Goal: Information Seeking & Learning: Learn about a topic

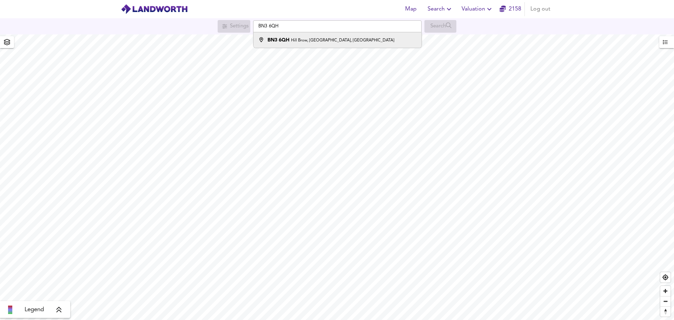
click at [312, 38] on small "Hill Brow, [GEOGRAPHIC_DATA], [GEOGRAPHIC_DATA]" at bounding box center [342, 40] width 103 height 4
type input "[STREET_ADDRESS]"
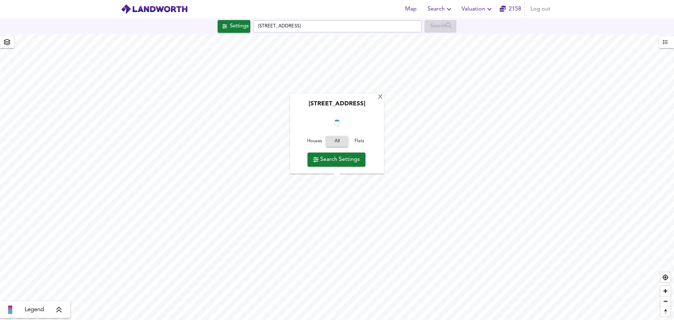
checkbox input "false"
checkbox input "true"
click at [308, 142] on span "Houses" at bounding box center [314, 142] width 19 height 8
drag, startPoint x: 347, startPoint y: 89, endPoint x: 356, endPoint y: 90, distance: 9.2
click at [356, 94] on div "Hill Brow, [GEOGRAPHIC_DATA], Hove BN3 6QH Average Sold Price ft² m² £471/ft² £…" at bounding box center [337, 134] width 98 height 80
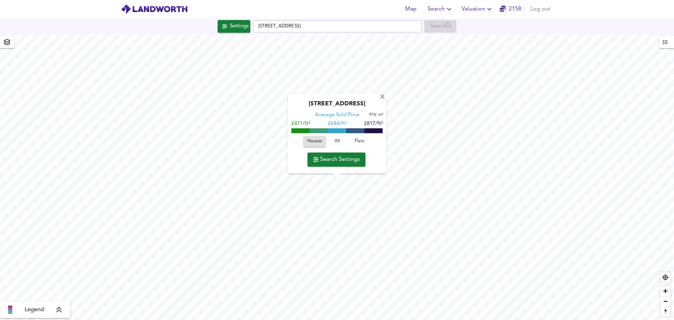
click at [345, 101] on div "[STREET_ADDRESS]" at bounding box center [337, 106] width 91 height 11
click at [412, 91] on div "X Hill Brow, [GEOGRAPHIC_DATA], Hove BN3 6QH Average Sold Price ft² m² £471/ft²…" at bounding box center [337, 177] width 674 height 286
click at [331, 160] on span "Search Settings" at bounding box center [336, 160] width 47 height 10
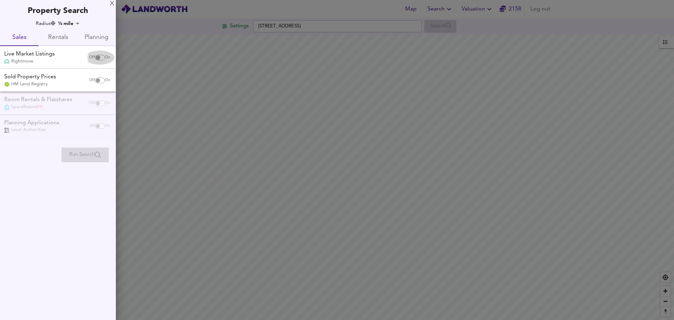
click at [99, 58] on input "checkbox" at bounding box center [98, 58] width 17 height 6
checkbox input "true"
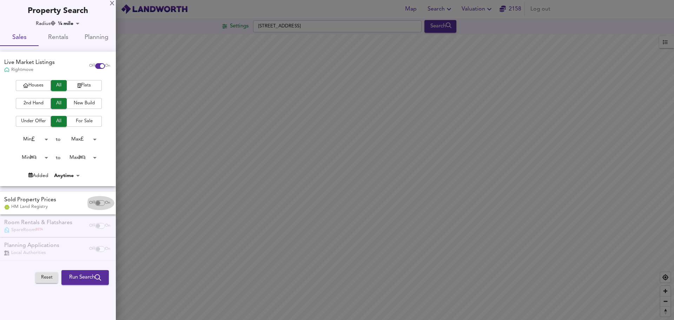
click at [101, 204] on input "checkbox" at bounding box center [98, 203] width 17 height 6
checkbox input "true"
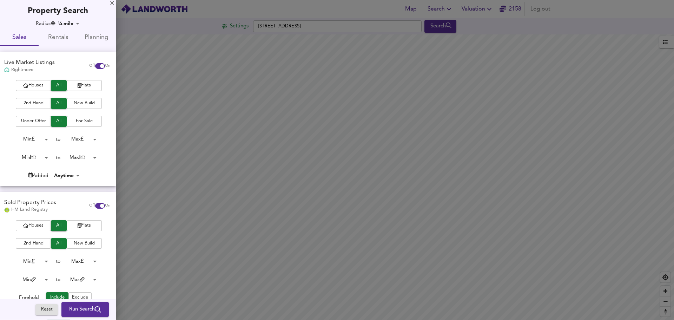
click at [44, 86] on span "Houses" at bounding box center [33, 85] width 28 height 8
drag, startPoint x: 70, startPoint y: 312, endPoint x: 102, endPoint y: 286, distance: 41.5
click at [70, 312] on span "Run Search" at bounding box center [85, 309] width 32 height 9
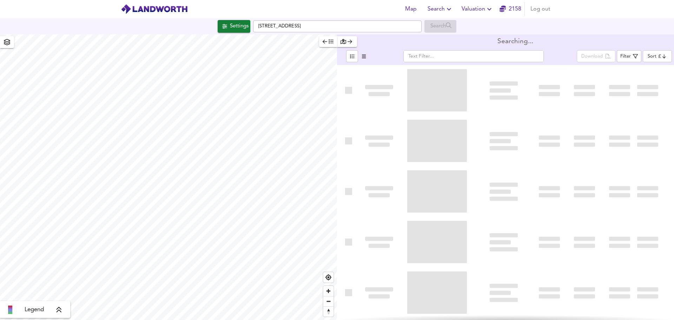
type input "bestdeal"
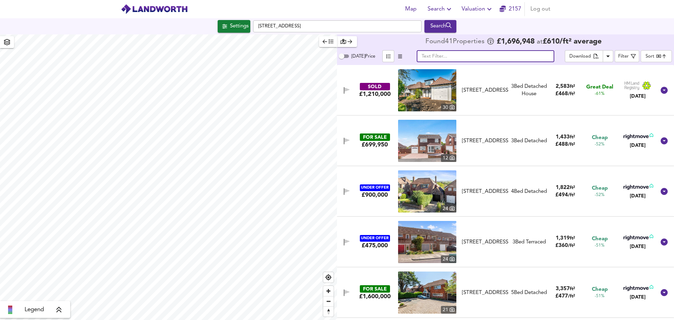
click at [473, 60] on input "text" at bounding box center [486, 56] width 138 height 12
click at [448, 55] on input "text" at bounding box center [486, 56] width 138 height 12
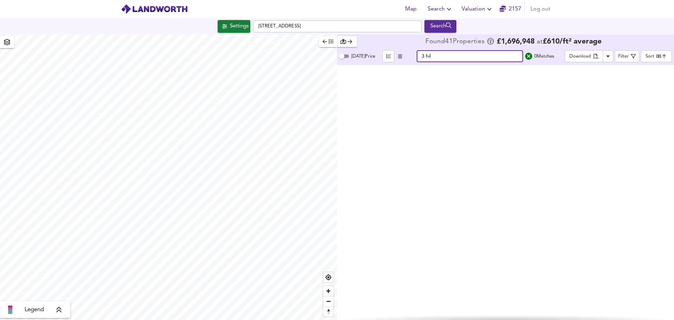
type input "3 hill"
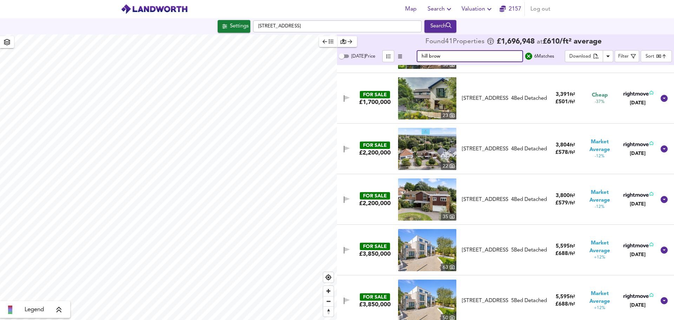
scroll to position [48, 0]
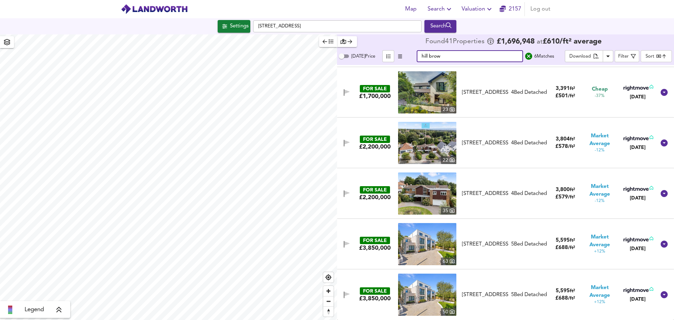
type input "hill brow"
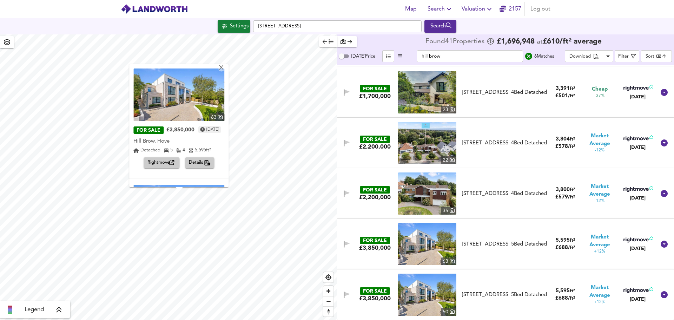
click at [507, 196] on div "[STREET_ADDRESS]" at bounding box center [485, 193] width 52 height 7
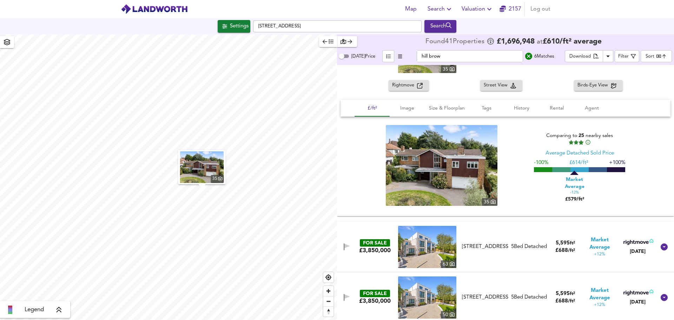
scroll to position [201, 0]
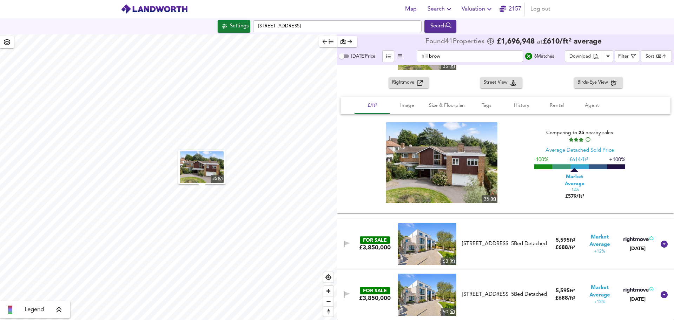
click at [466, 248] on div "[STREET_ADDRESS]" at bounding box center [485, 243] width 46 height 7
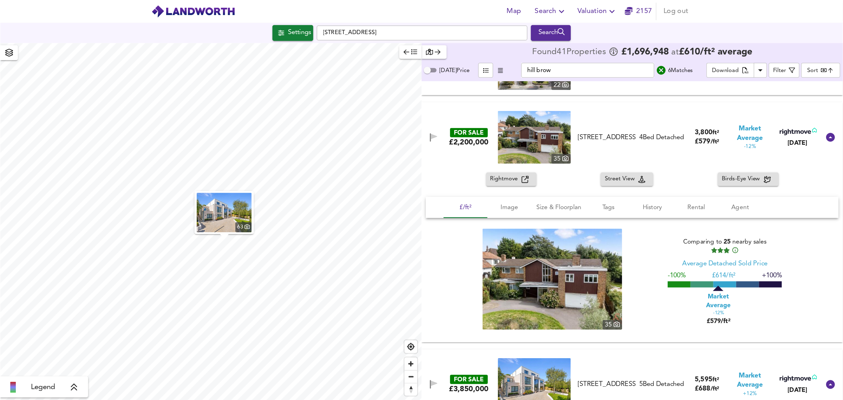
scroll to position [138, 0]
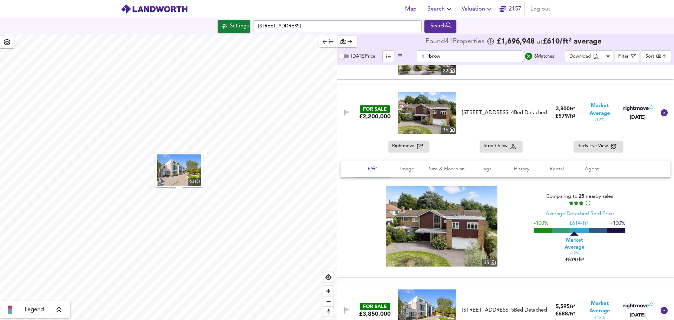
click at [602, 122] on div "Market Average -12%" at bounding box center [600, 112] width 36 height 21
click at [602, 122] on div "FOR SALE £2,200,000 [STREET_ADDRESS] 4 Bed Detached 3,800 ft² £ 579 / ft² Marke…" at bounding box center [498, 113] width 318 height 42
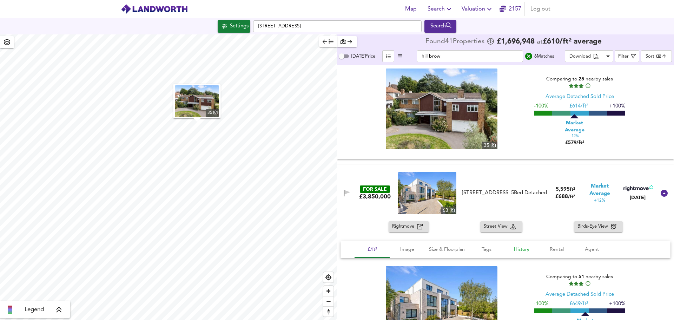
scroll to position [316, 0]
